Goal: Navigation & Orientation: Find specific page/section

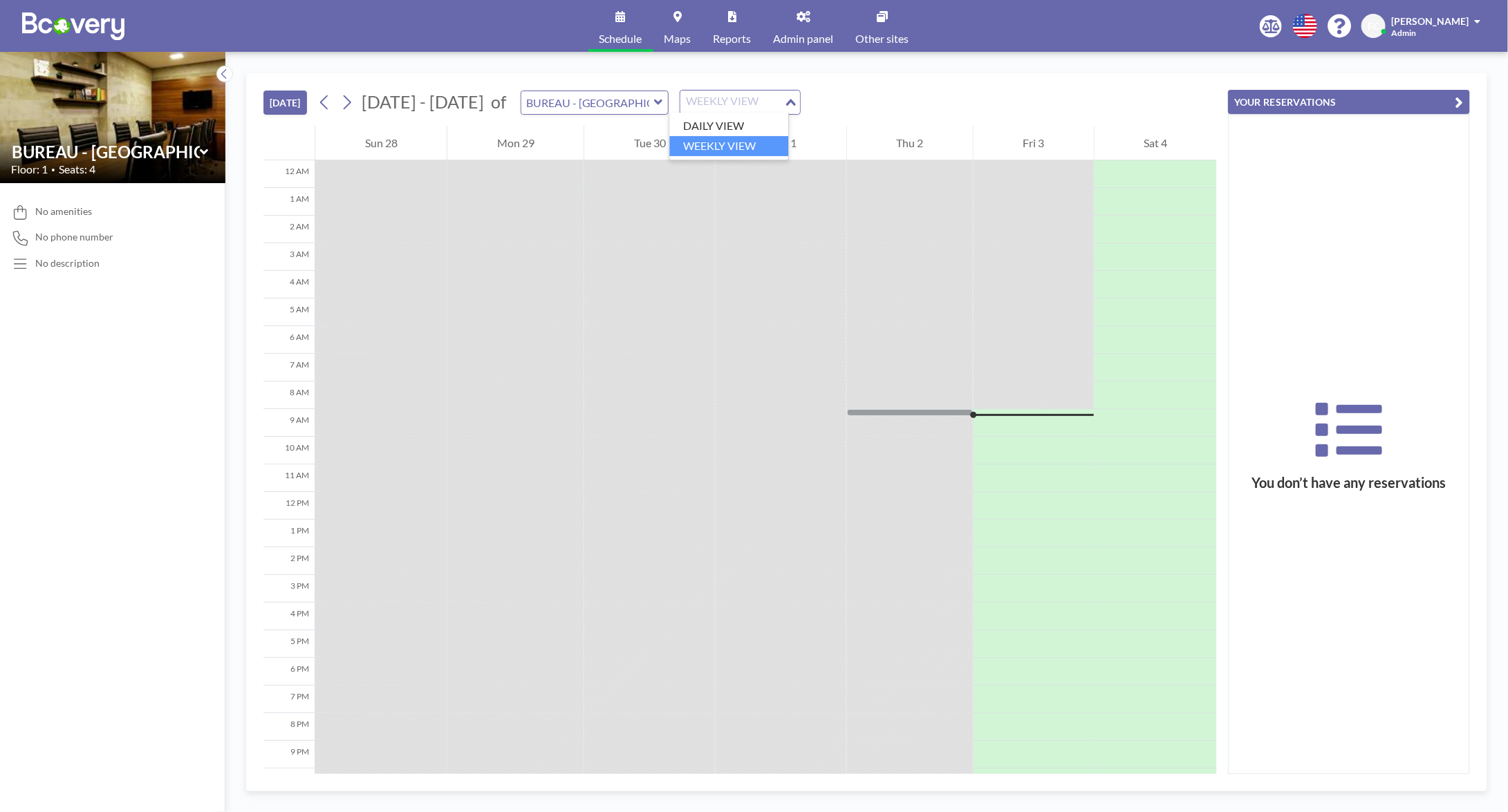
click at [709, 102] on div "WEEKLY VIEW" at bounding box center [732, 101] width 103 height 20
click at [357, 100] on button at bounding box center [347, 102] width 22 height 22
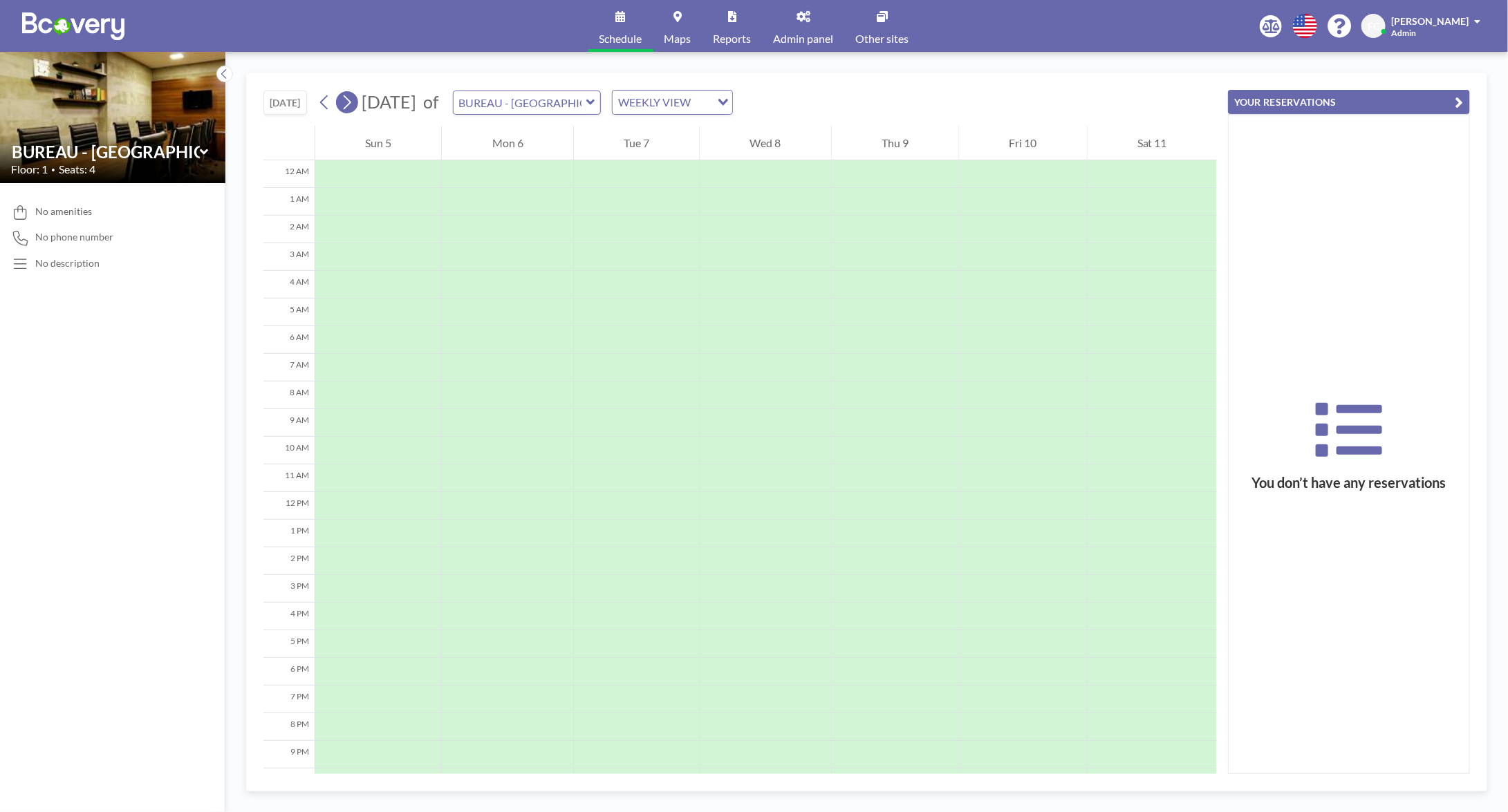
click at [357, 100] on button at bounding box center [347, 102] width 22 height 22
click at [347, 103] on icon at bounding box center [347, 102] width 13 height 20
click at [821, 30] on link "Admin panel" at bounding box center [804, 26] width 82 height 52
